Goal: Task Accomplishment & Management: Complete application form

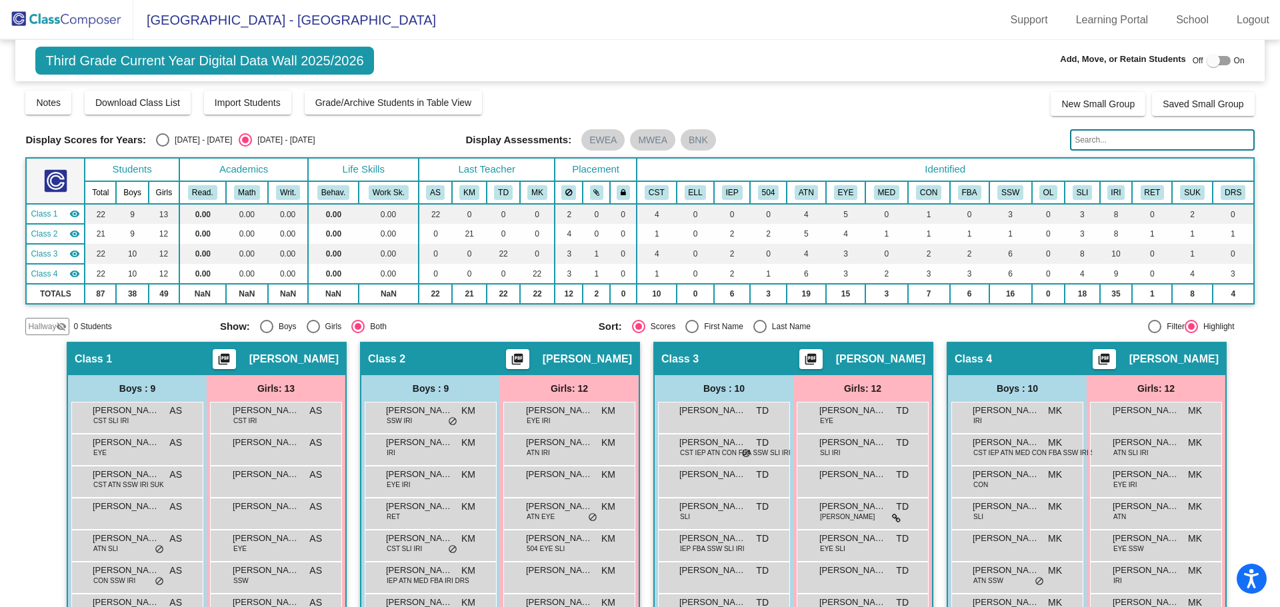
click at [75, 24] on img at bounding box center [66, 19] width 133 height 39
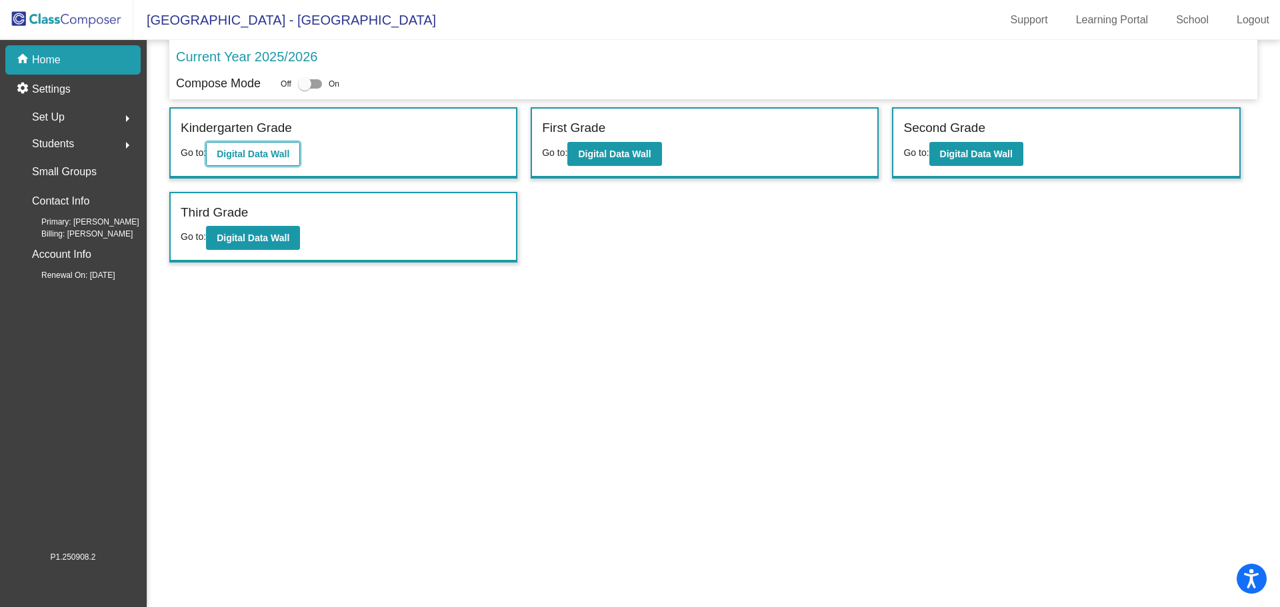
click at [231, 152] on b "Digital Data Wall" at bounding box center [253, 154] width 73 height 11
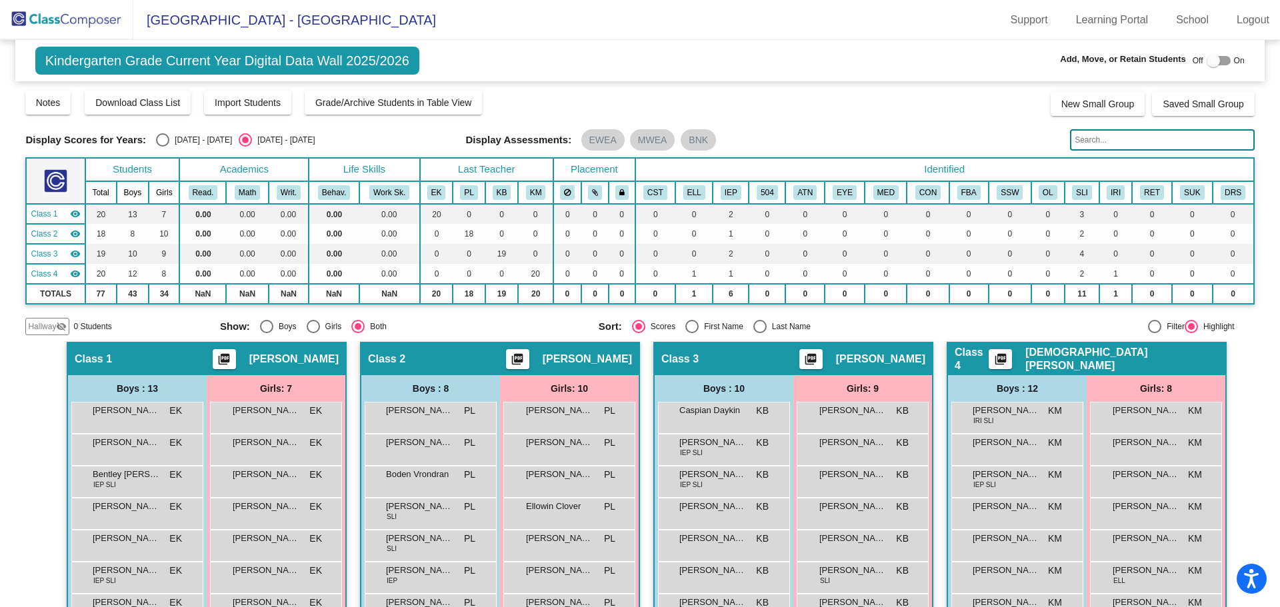
click at [1218, 63] on div at bounding box center [1219, 60] width 24 height 9
checkbox input "true"
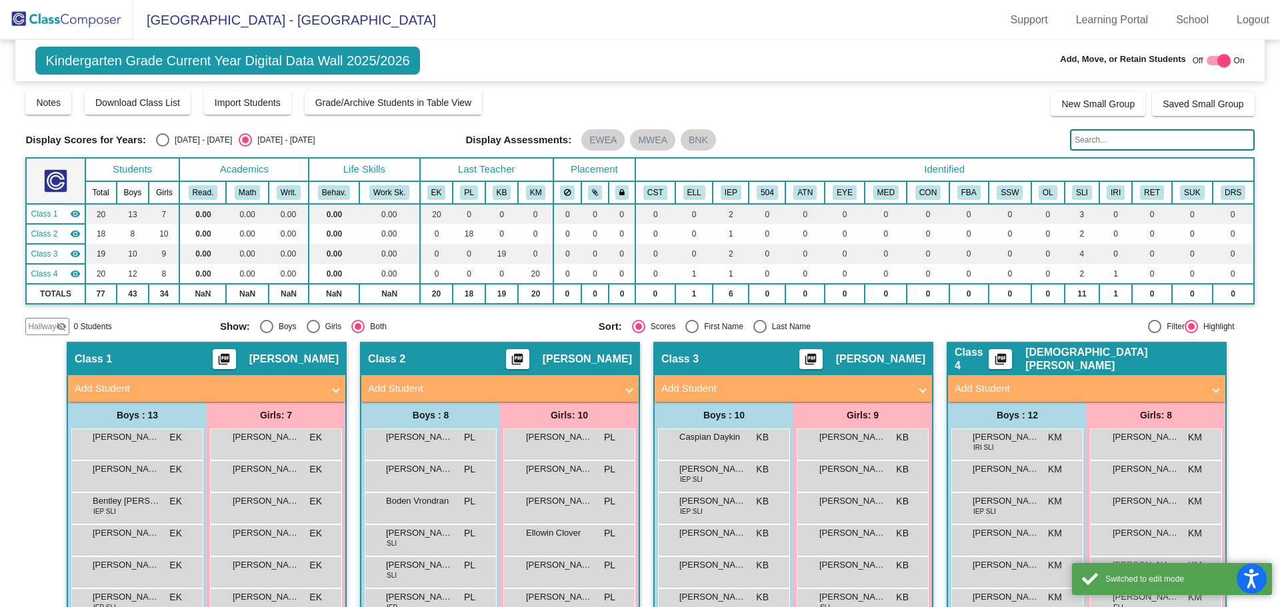
click at [590, 380] on mat-expansion-panel-header "Add Student" at bounding box center [499, 388] width 277 height 27
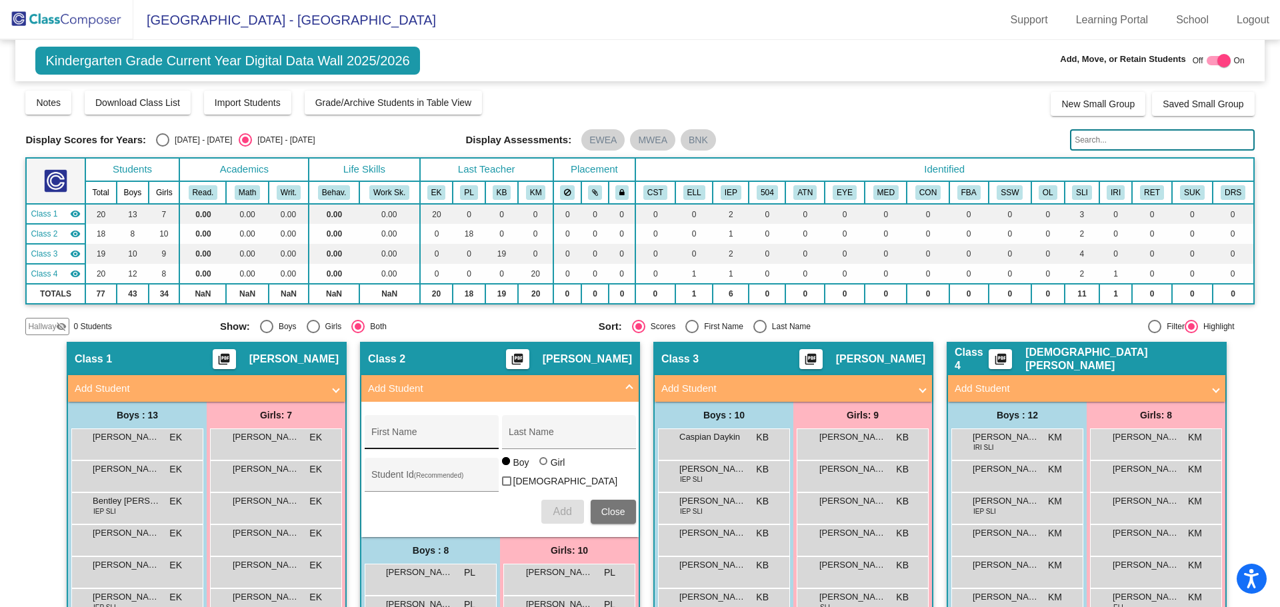
click at [423, 428] on div "First Name" at bounding box center [431, 436] width 120 height 27
type input "Raelina"
type input "Ramirra"
type input "[PERSON_NAME]"
type input "3810190"
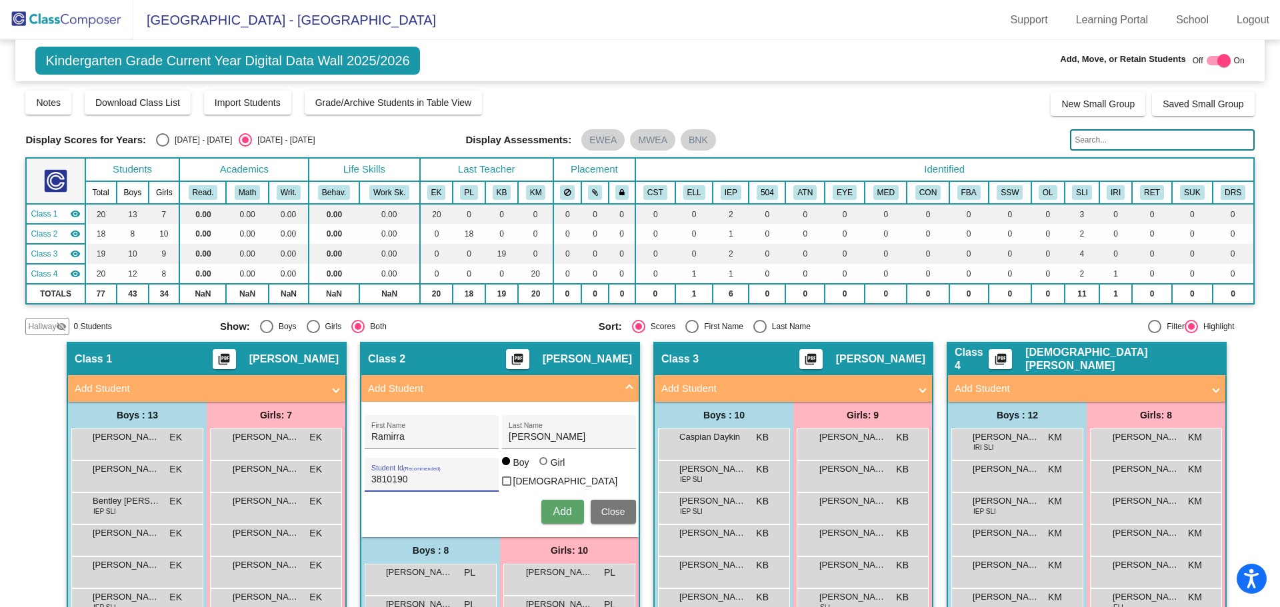
click at [541, 465] on div at bounding box center [543, 461] width 8 height 8
click at [544, 469] on input "Girl" at bounding box center [544, 468] width 1 height 1
radio input "true"
click at [556, 506] on span "Add" at bounding box center [562, 511] width 19 height 11
click at [627, 387] on span at bounding box center [629, 388] width 5 height 15
